Goal: Navigation & Orientation: Find specific page/section

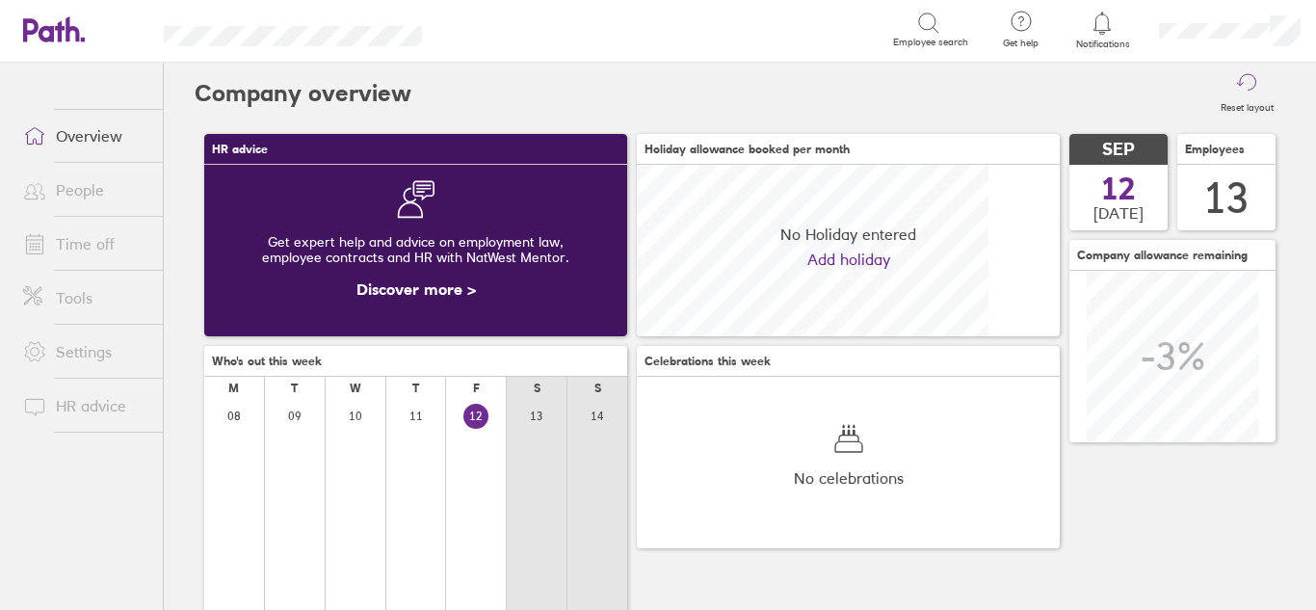
scroll to position [172, 423]
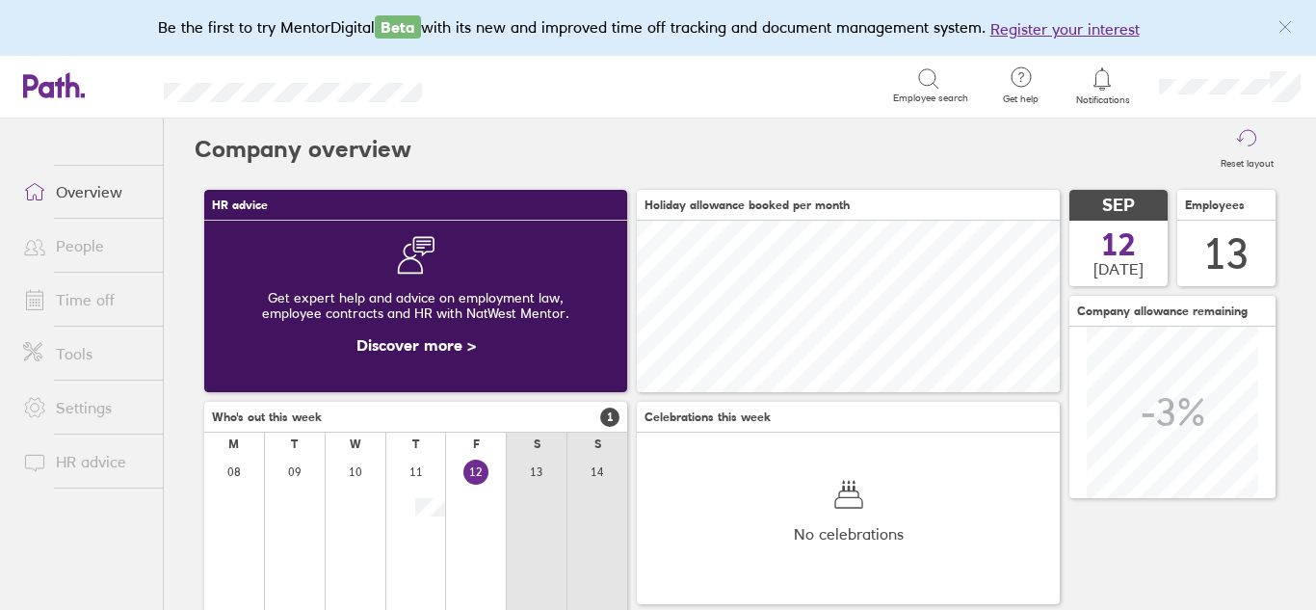
click at [87, 300] on link "Time off" at bounding box center [85, 299] width 155 height 39
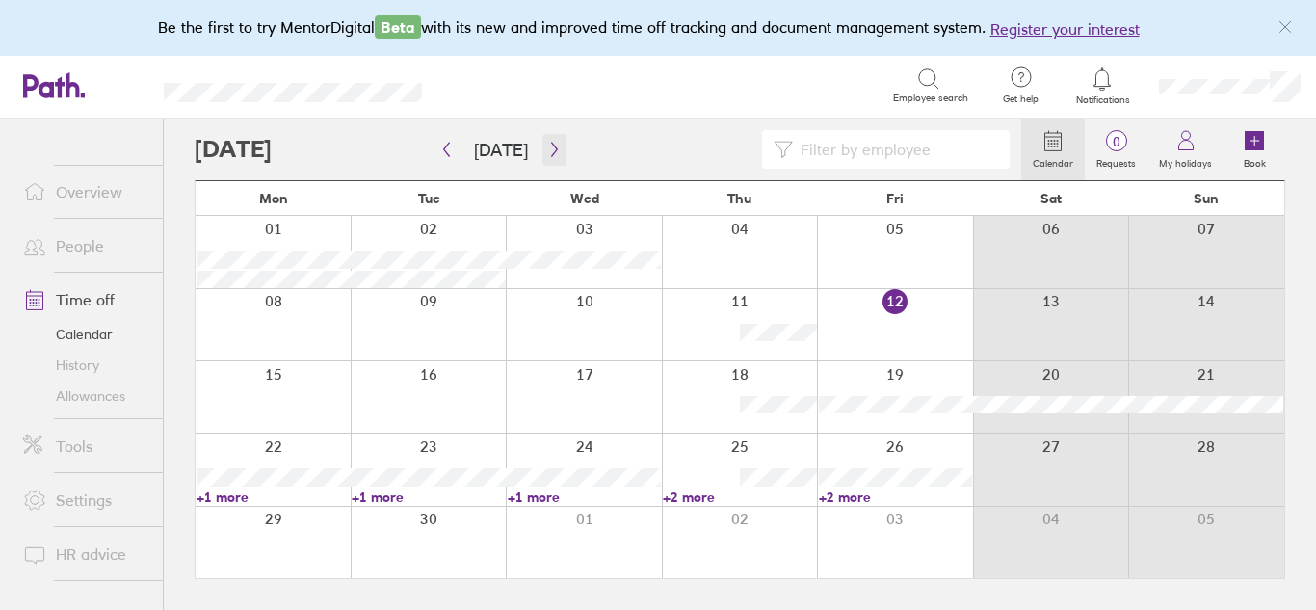
click at [551, 148] on icon "button" at bounding box center [554, 149] width 14 height 15
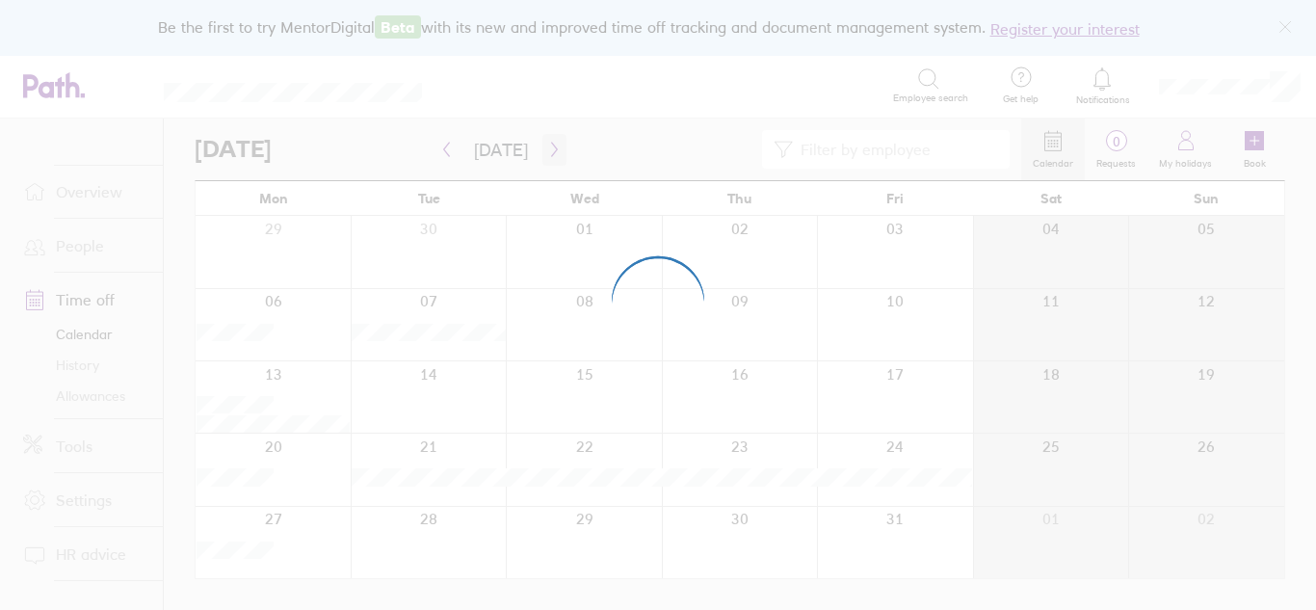
click at [551, 148] on div at bounding box center [658, 305] width 1316 height 610
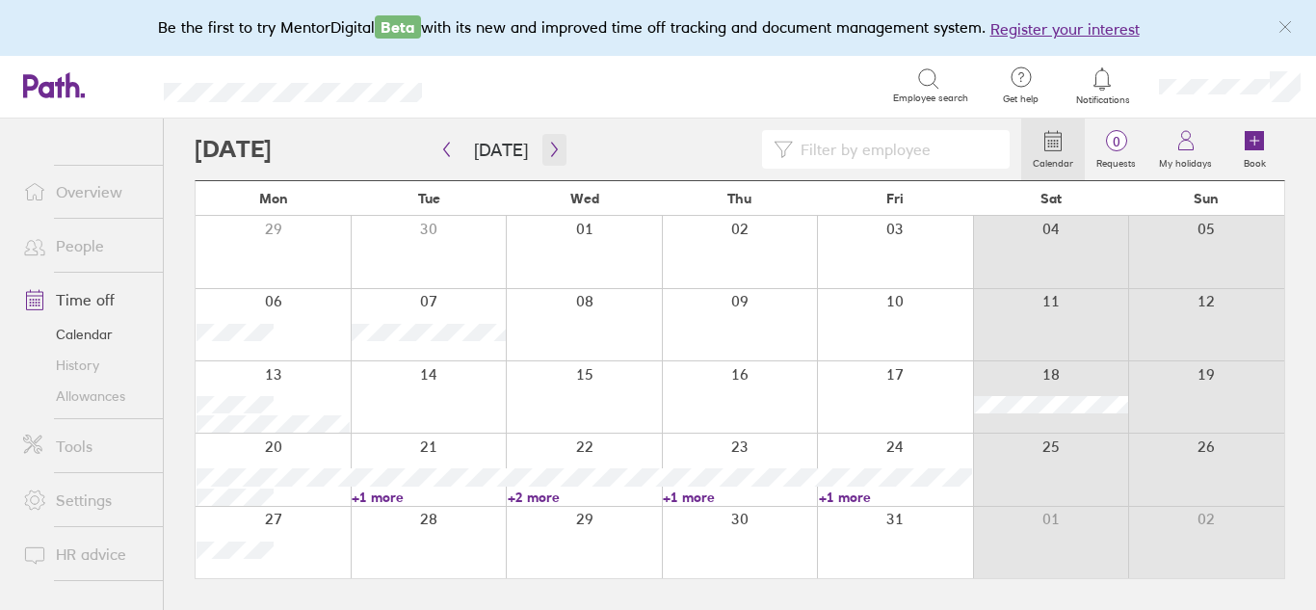
click at [547, 151] on icon "button" at bounding box center [554, 149] width 14 height 15
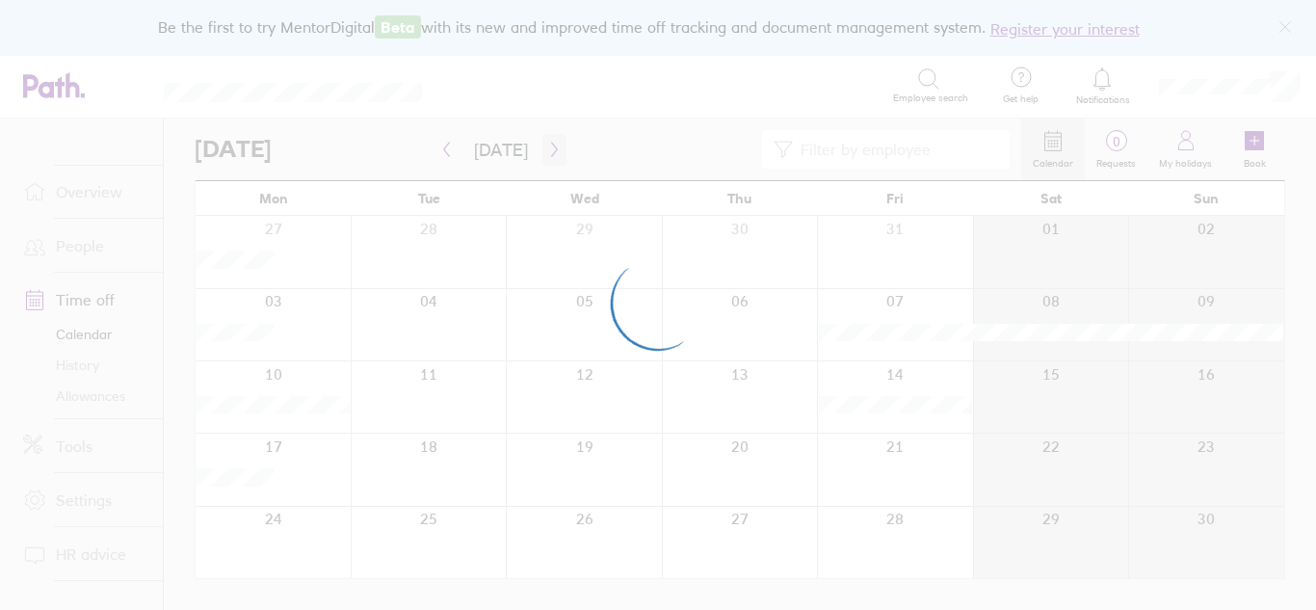
click at [545, 151] on div at bounding box center [658, 305] width 1316 height 610
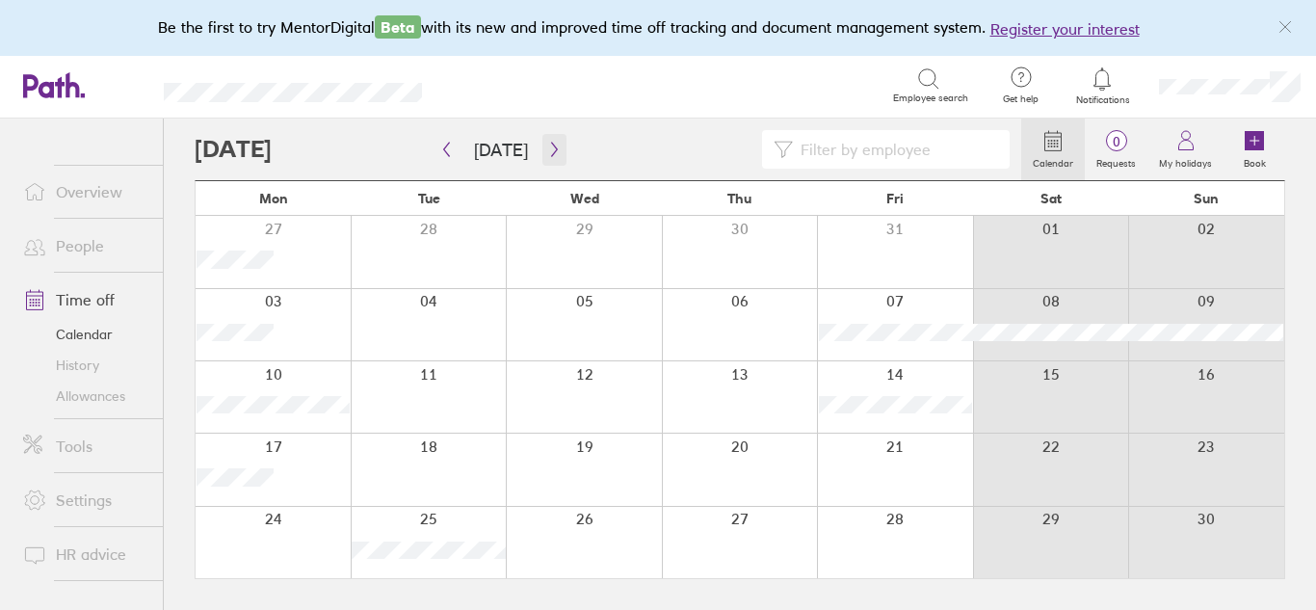
click at [547, 149] on icon "button" at bounding box center [554, 149] width 14 height 15
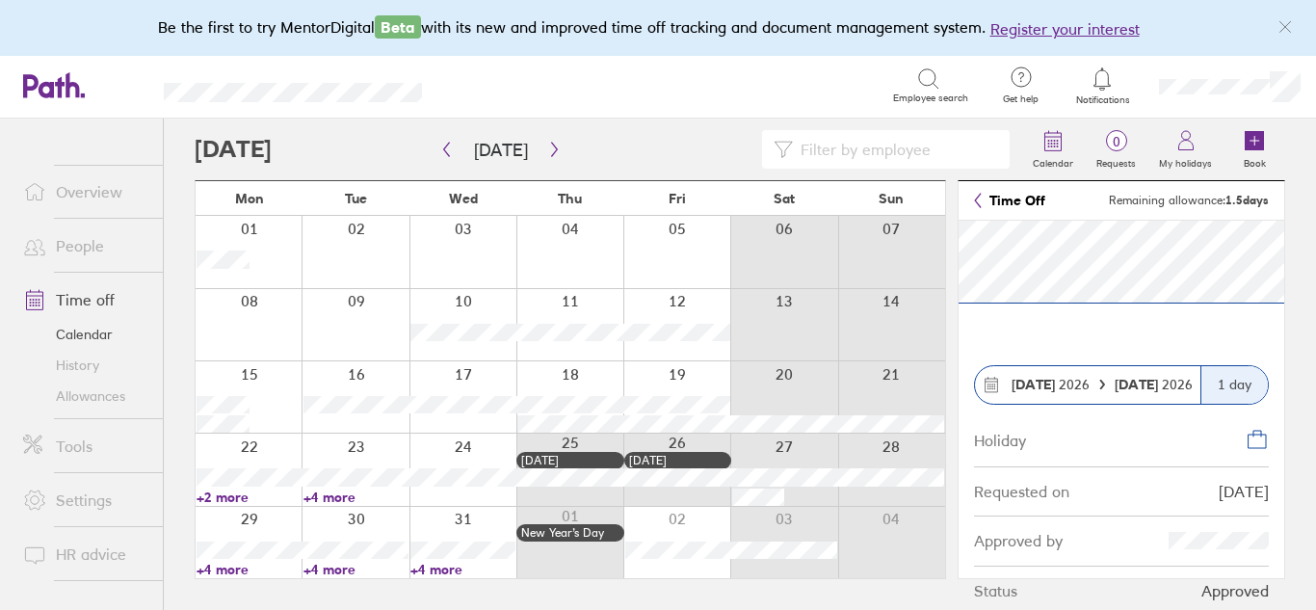
click at [1069, 334] on section "02 Jan 2026 03 Jan 2026 1 day Holiday Requested on 27/05/25 Approved by Status …" at bounding box center [1122, 418] width 326 height 395
click at [70, 396] on link "Allowances" at bounding box center [85, 396] width 155 height 31
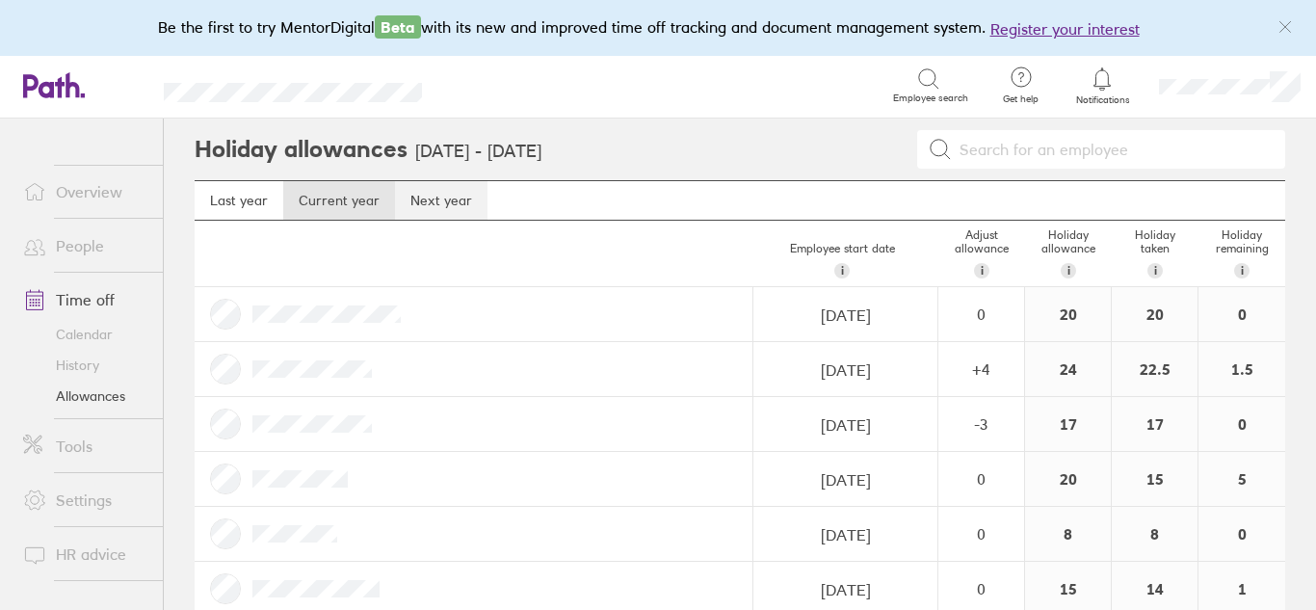
click at [422, 206] on link "Next year" at bounding box center [441, 200] width 93 height 39
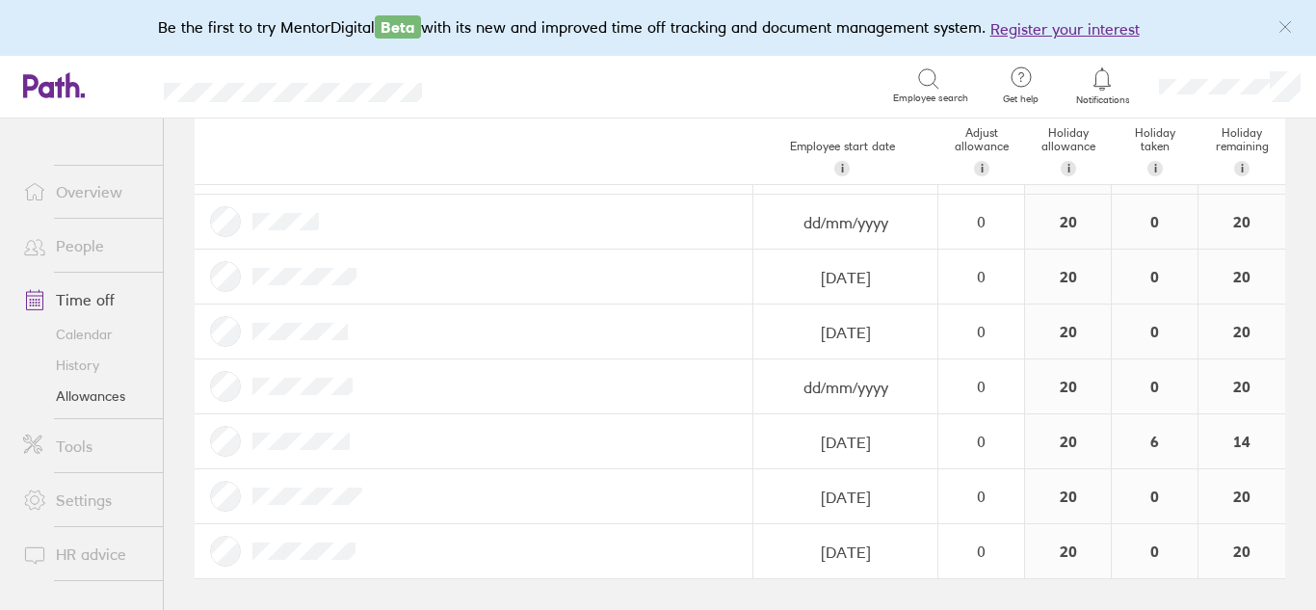
scroll to position [419, 0]
click at [83, 368] on link "History" at bounding box center [85, 365] width 155 height 31
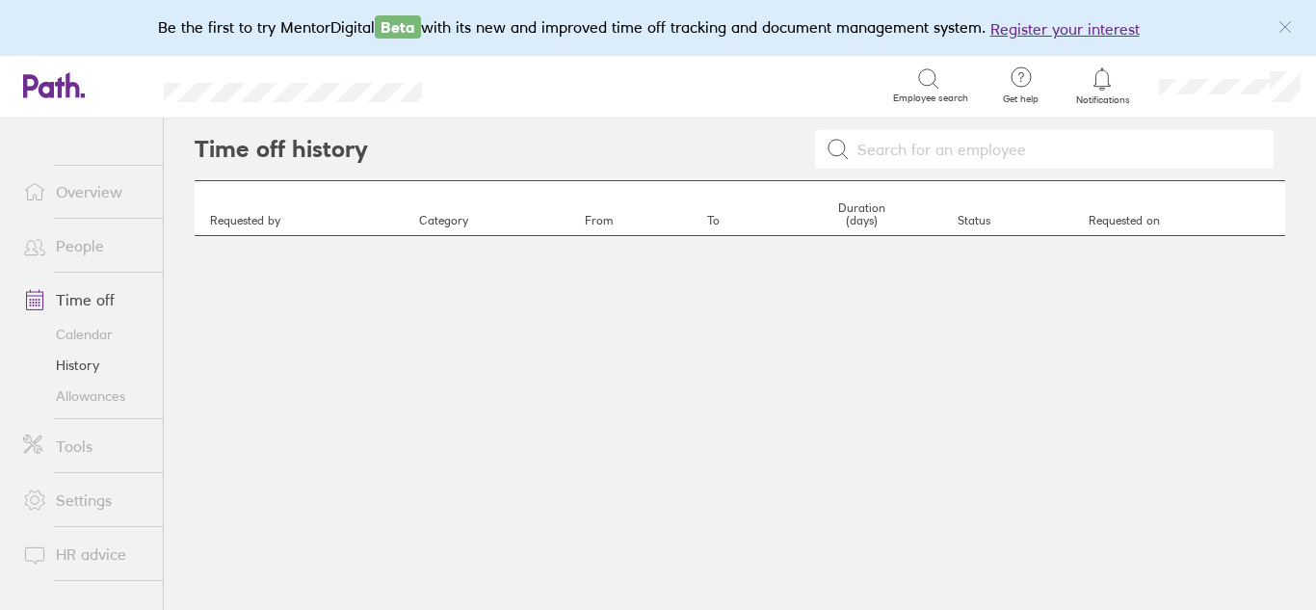
click at [89, 339] on link "Calendar" at bounding box center [85, 334] width 155 height 31
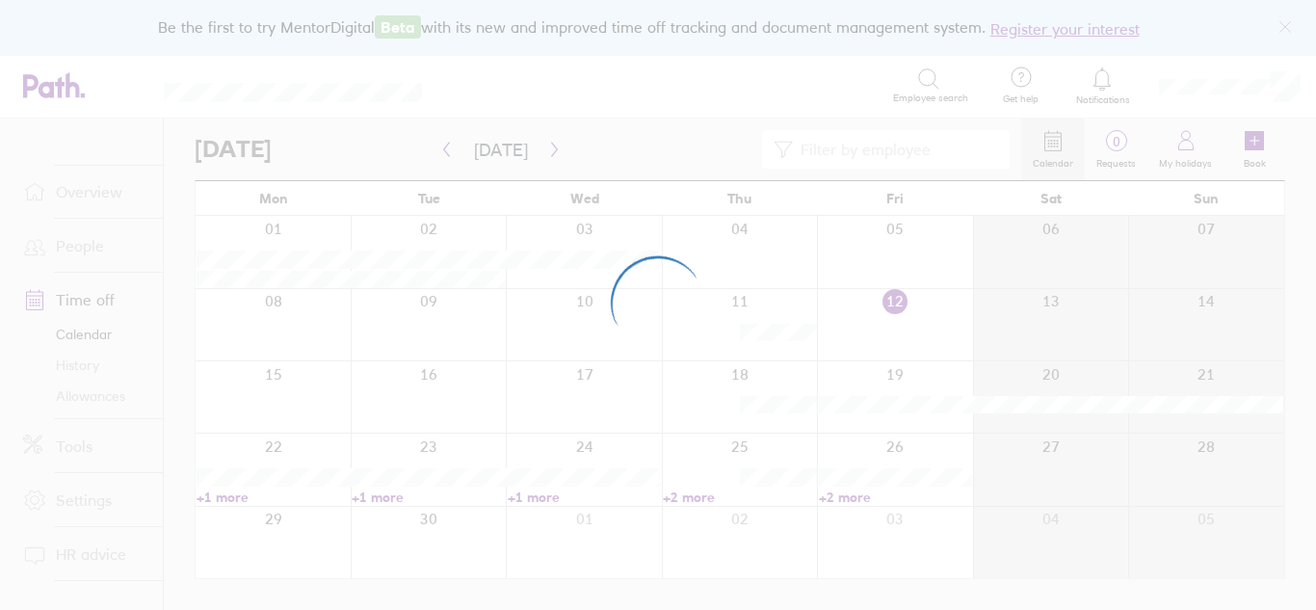
click at [87, 303] on div at bounding box center [658, 305] width 1316 height 610
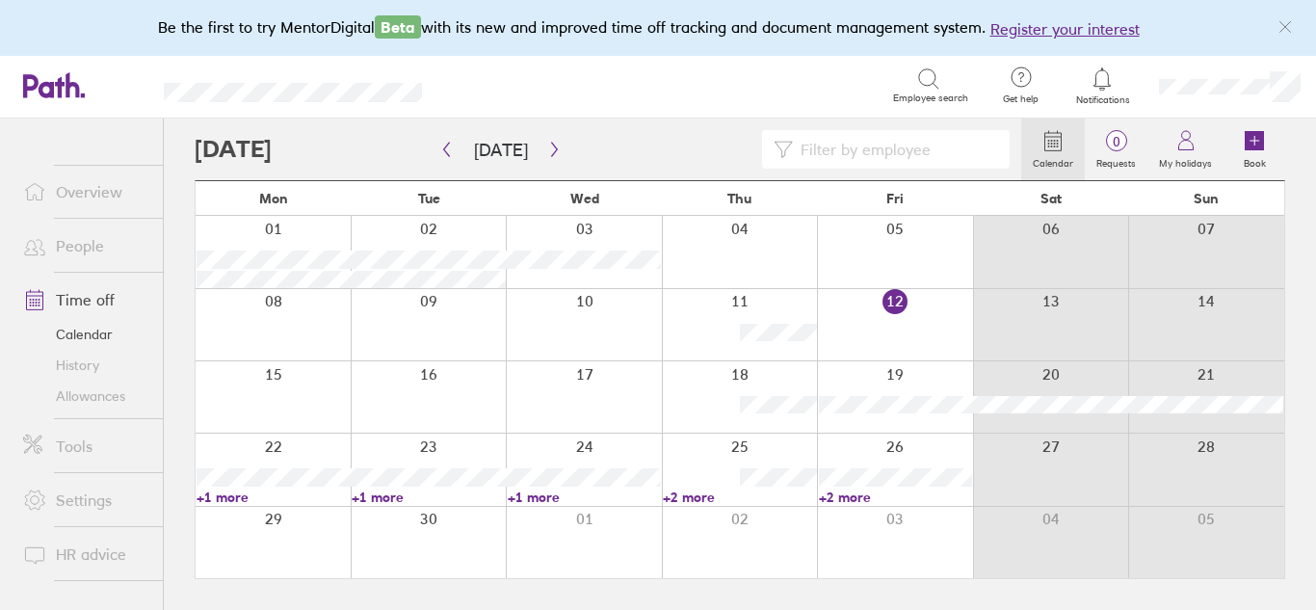
click at [79, 250] on link "People" at bounding box center [85, 245] width 155 height 39
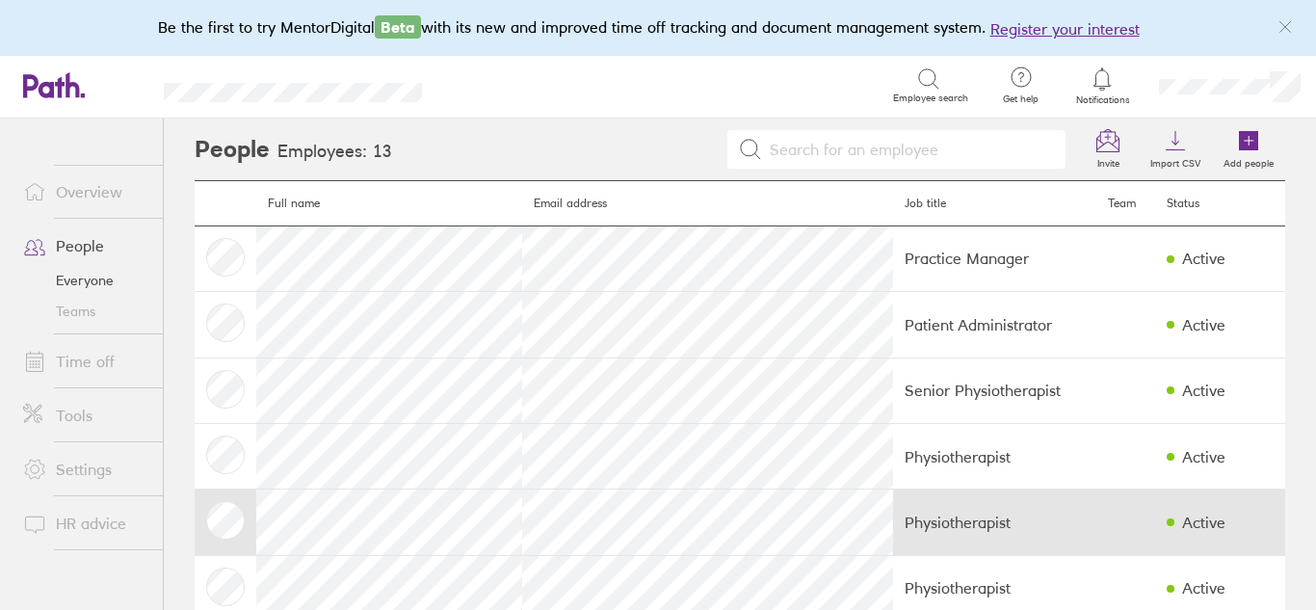
scroll to position [504, 0]
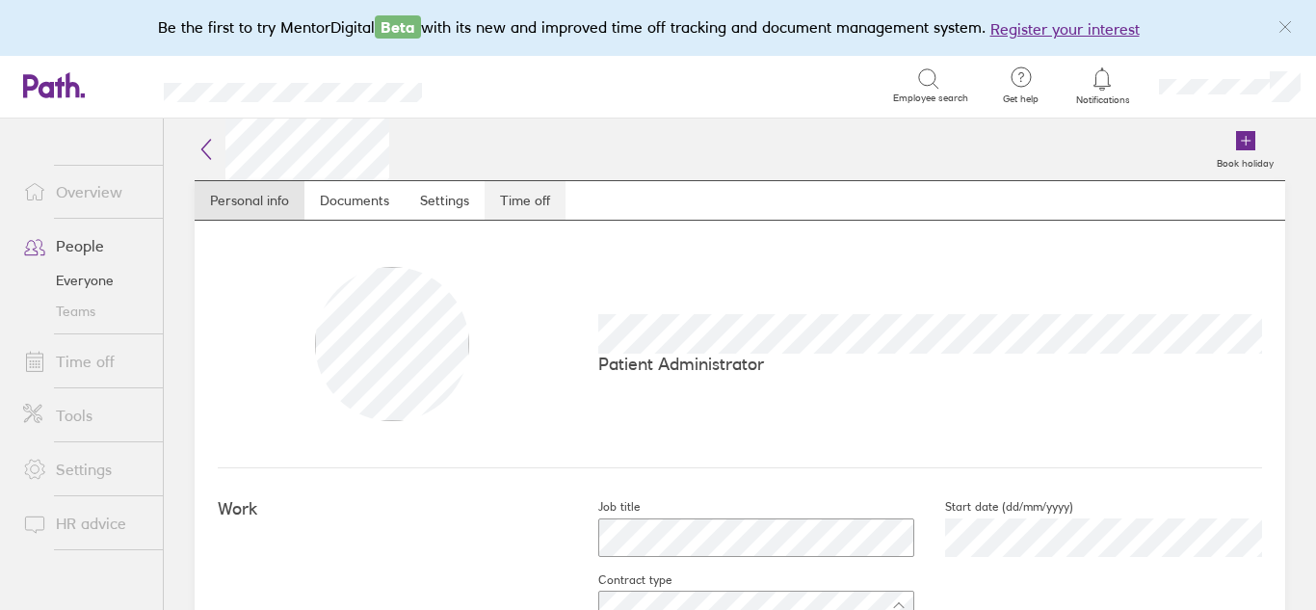
click at [520, 194] on link "Time off" at bounding box center [525, 200] width 81 height 39
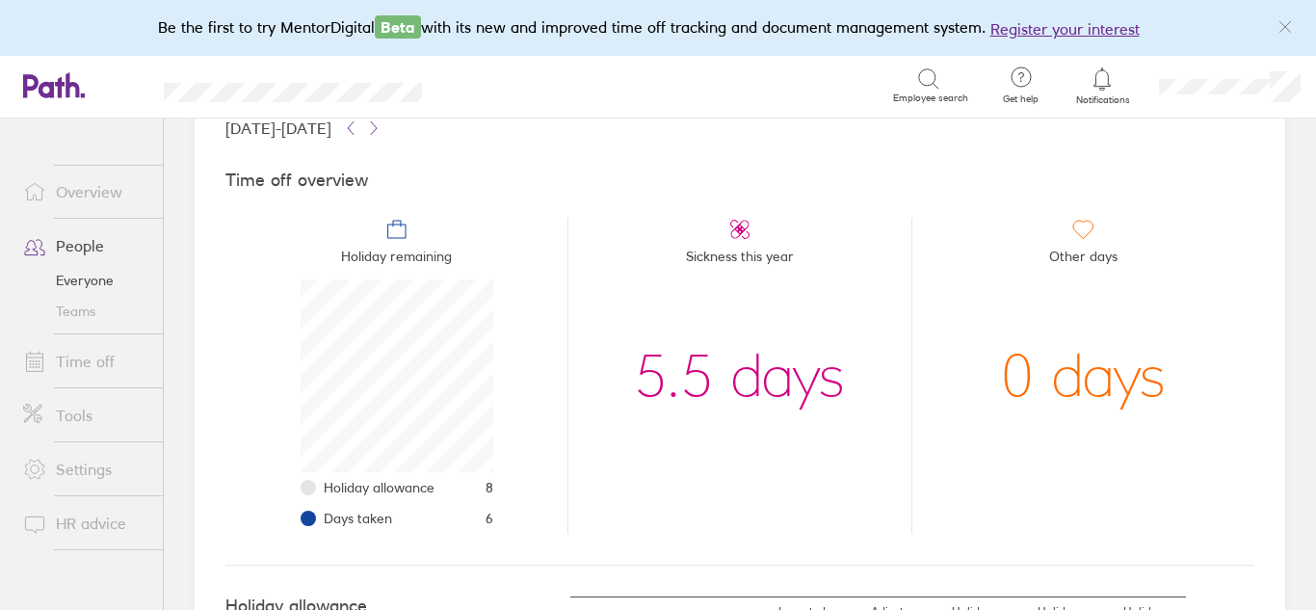
scroll to position [136, 0]
click at [97, 191] on link "Overview" at bounding box center [85, 191] width 155 height 39
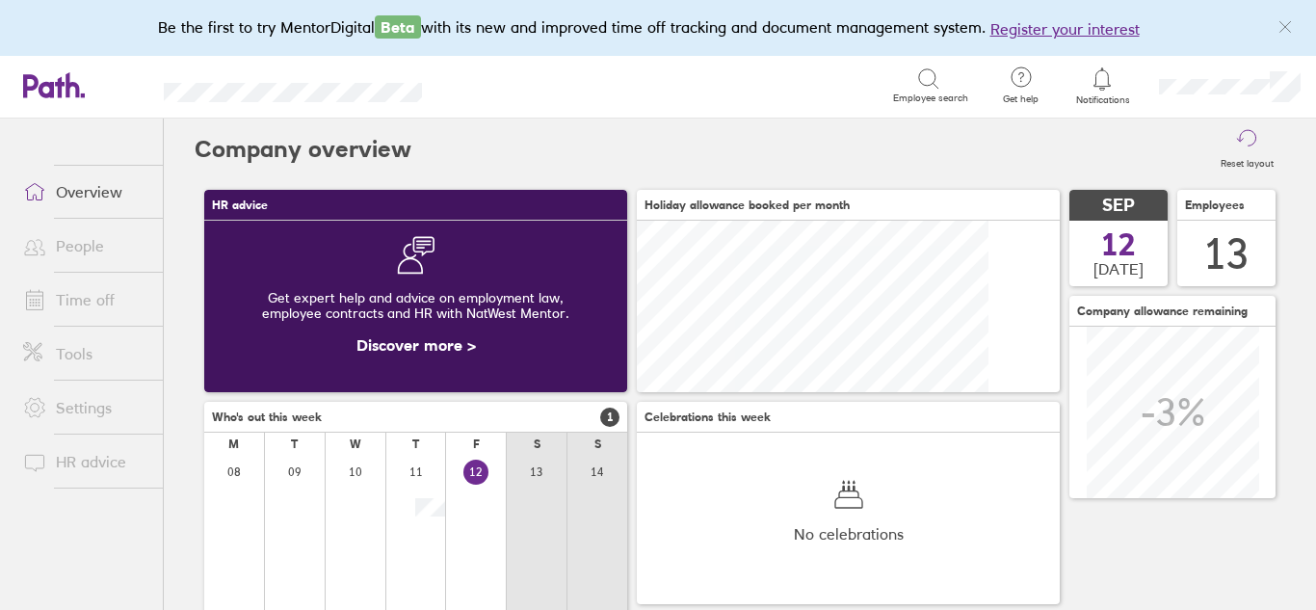
scroll to position [172, 172]
